Goal: Navigation & Orientation: Find specific page/section

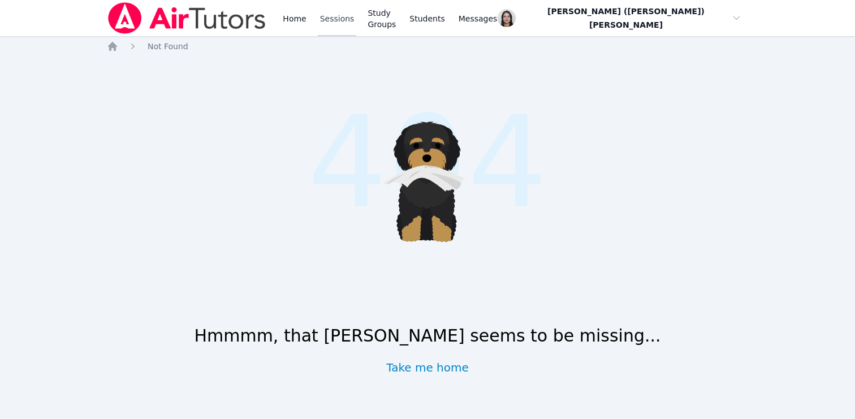
click at [337, 27] on link "Sessions" at bounding box center [337, 18] width 39 height 36
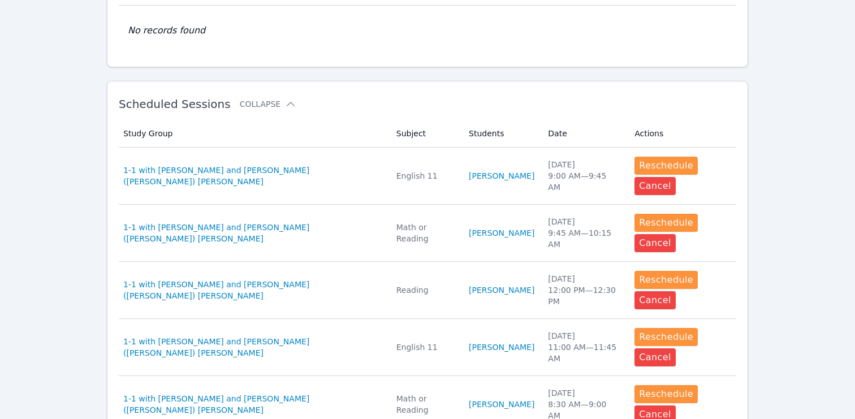
scroll to position [339, 0]
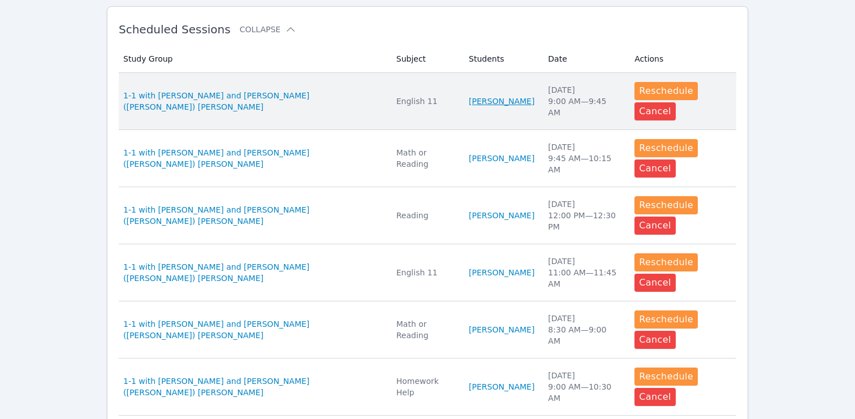
click at [480, 97] on link "[PERSON_NAME]" at bounding box center [502, 101] width 66 height 11
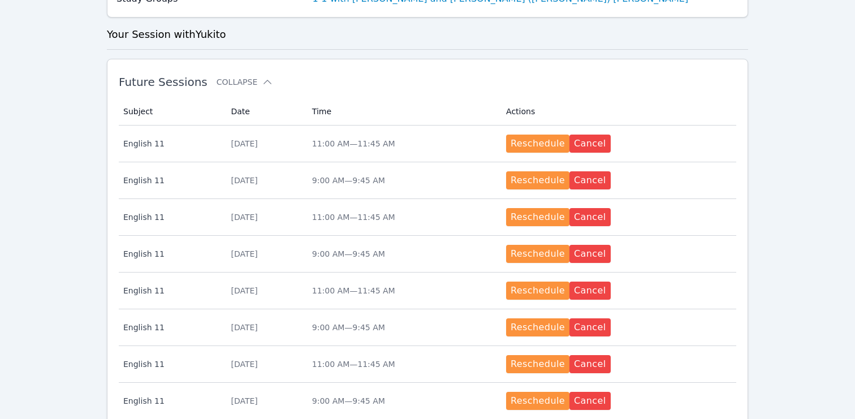
scroll to position [270, 0]
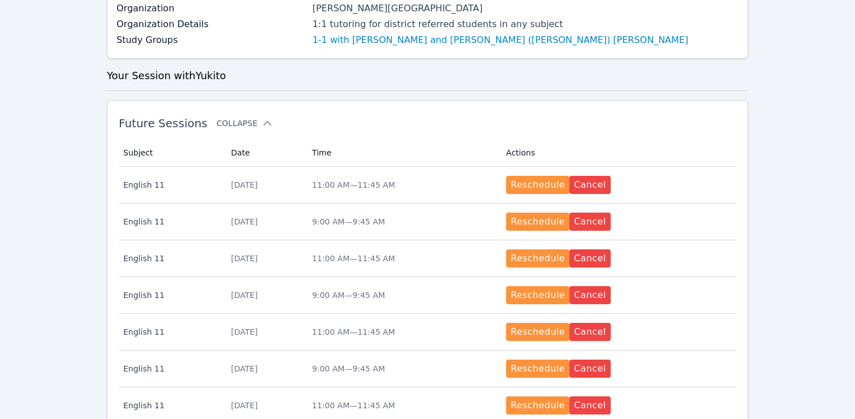
click at [251, 118] on button "Collapse" at bounding box center [245, 123] width 57 height 11
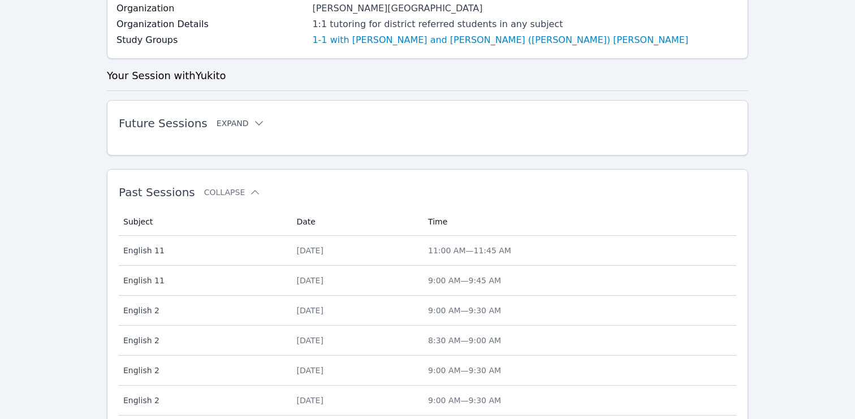
click at [253, 118] on icon at bounding box center [258, 123] width 11 height 11
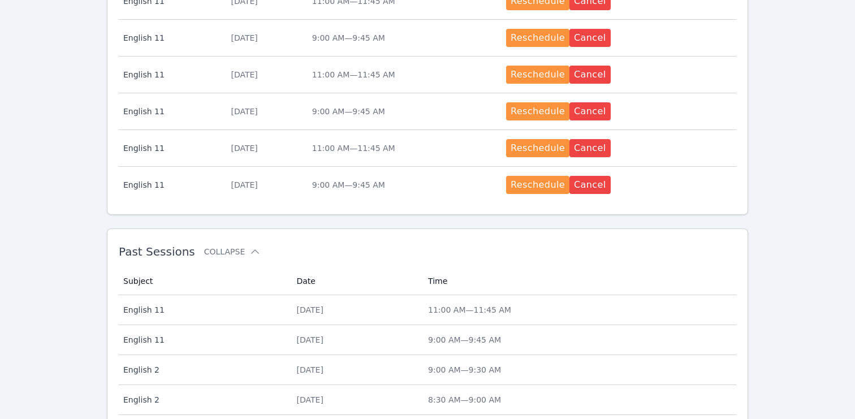
scroll to position [614, 0]
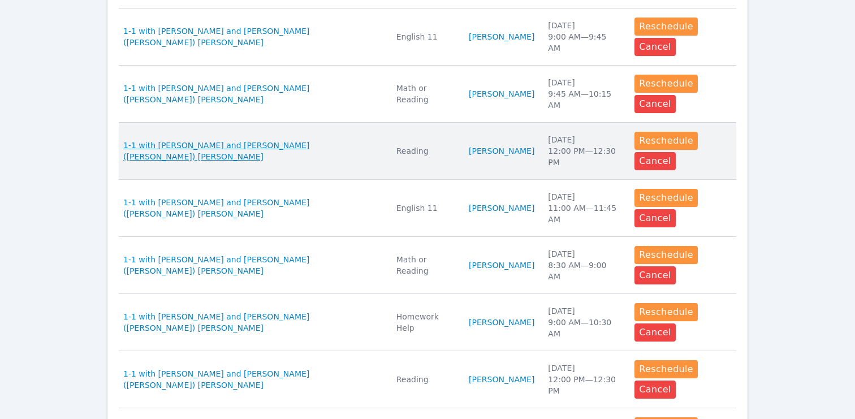
scroll to position [398, 0]
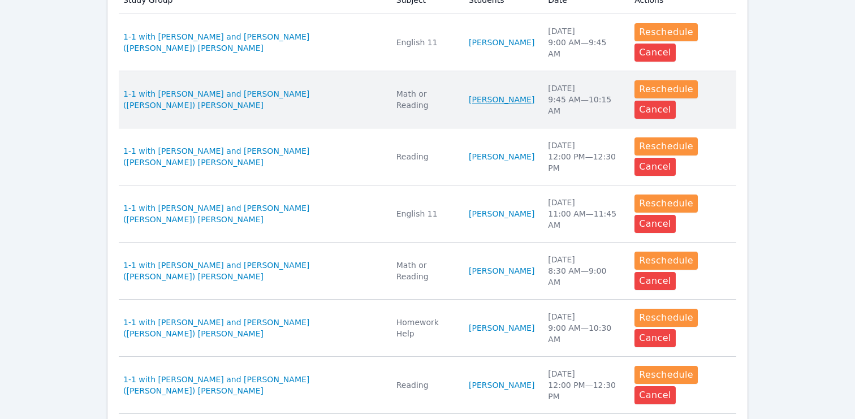
click at [469, 102] on link "[PERSON_NAME]" at bounding box center [502, 99] width 66 height 11
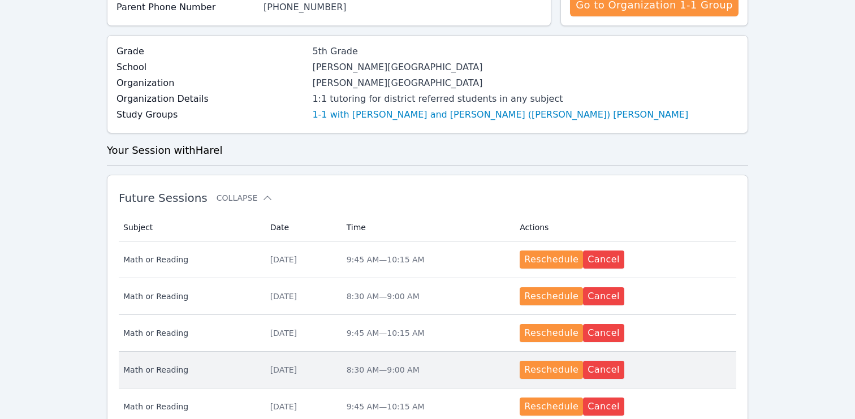
scroll to position [88, 0]
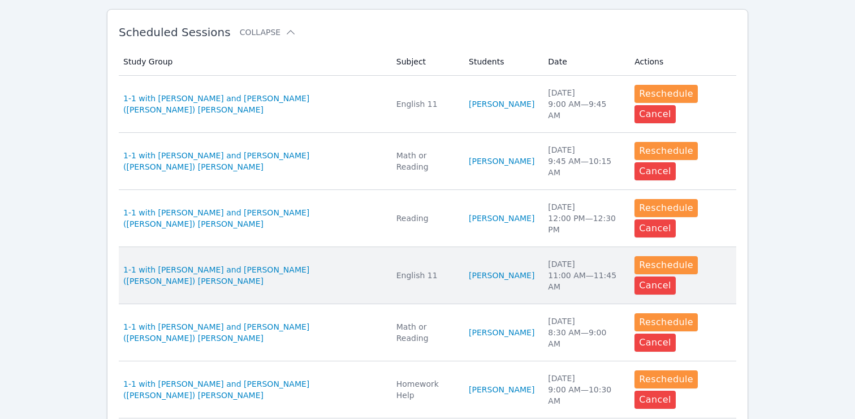
scroll to position [409, 0]
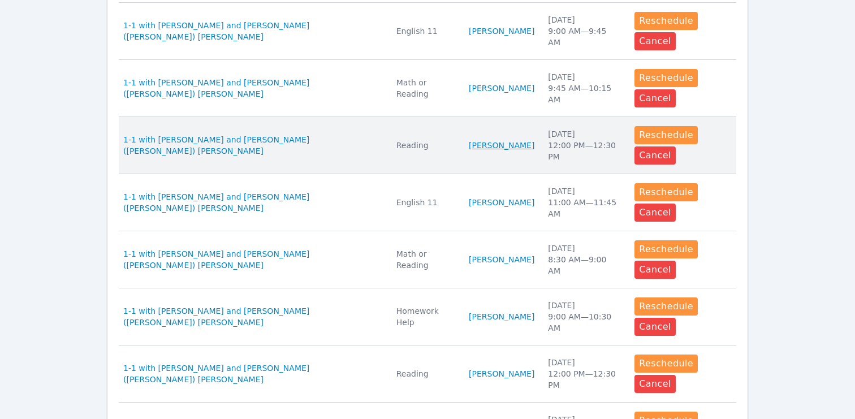
click at [470, 145] on link "[PERSON_NAME]" at bounding box center [502, 145] width 66 height 11
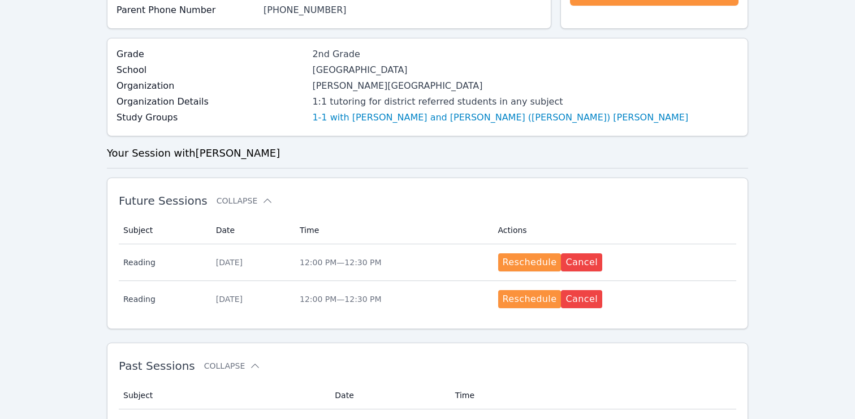
scroll to position [312, 0]
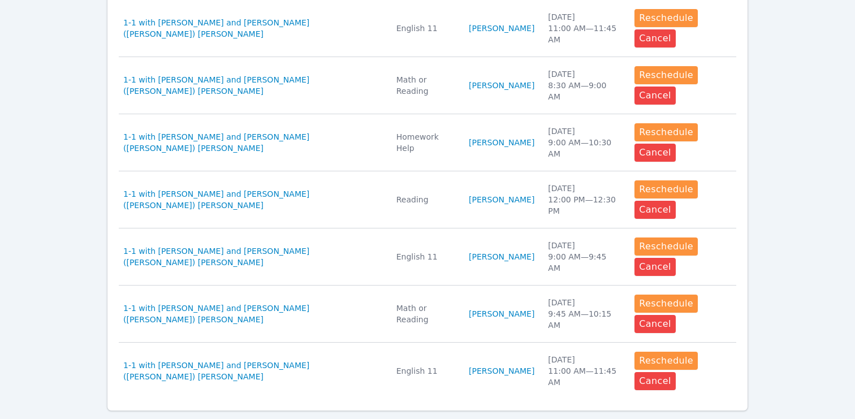
scroll to position [590, 0]
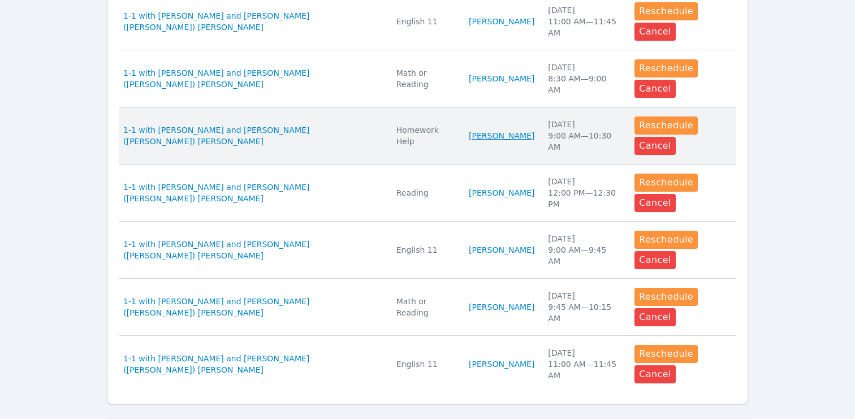
click at [469, 135] on link "[PERSON_NAME]" at bounding box center [502, 135] width 66 height 11
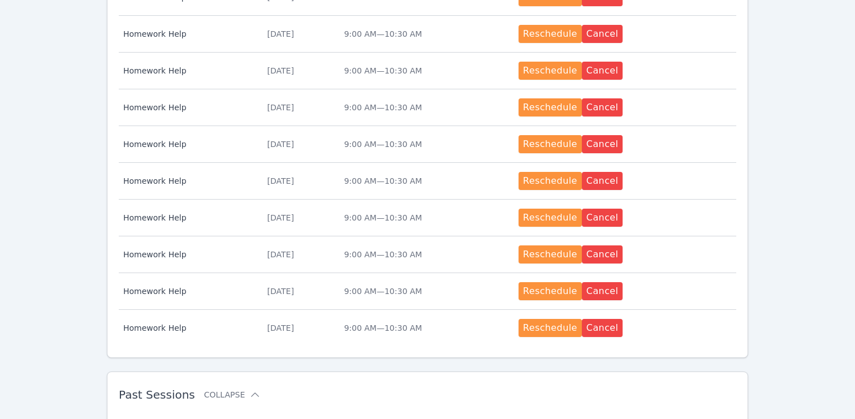
scroll to position [482, 0]
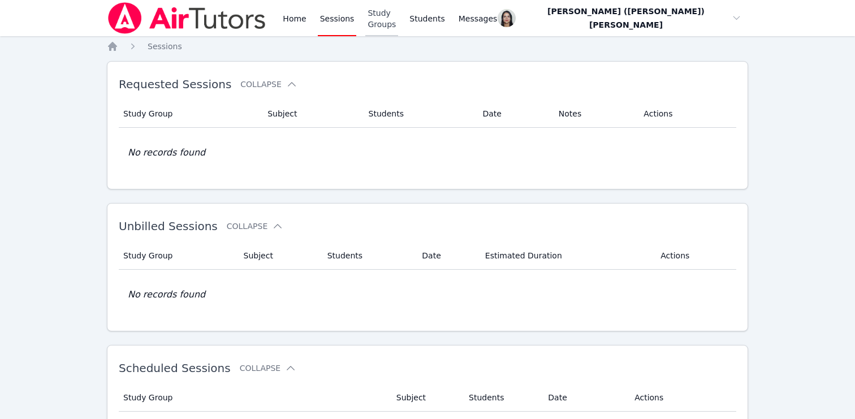
click at [398, 21] on link "Study Groups" at bounding box center [381, 18] width 33 height 36
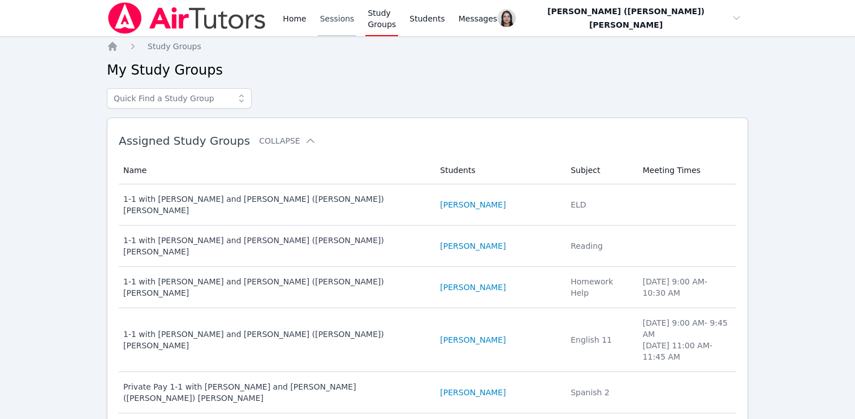
click at [326, 14] on link "Sessions" at bounding box center [337, 18] width 39 height 36
